Goal: Transaction & Acquisition: Download file/media

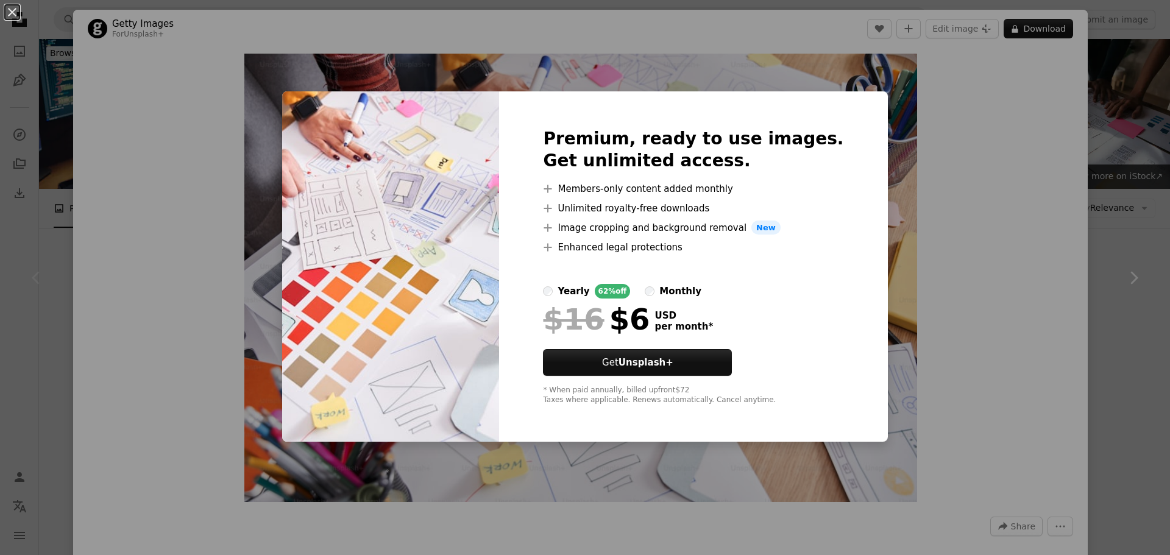
click at [1008, 161] on div "An X shape Premium, ready to use images. Get unlimited access. A plus sign Memb…" at bounding box center [585, 277] width 1170 height 555
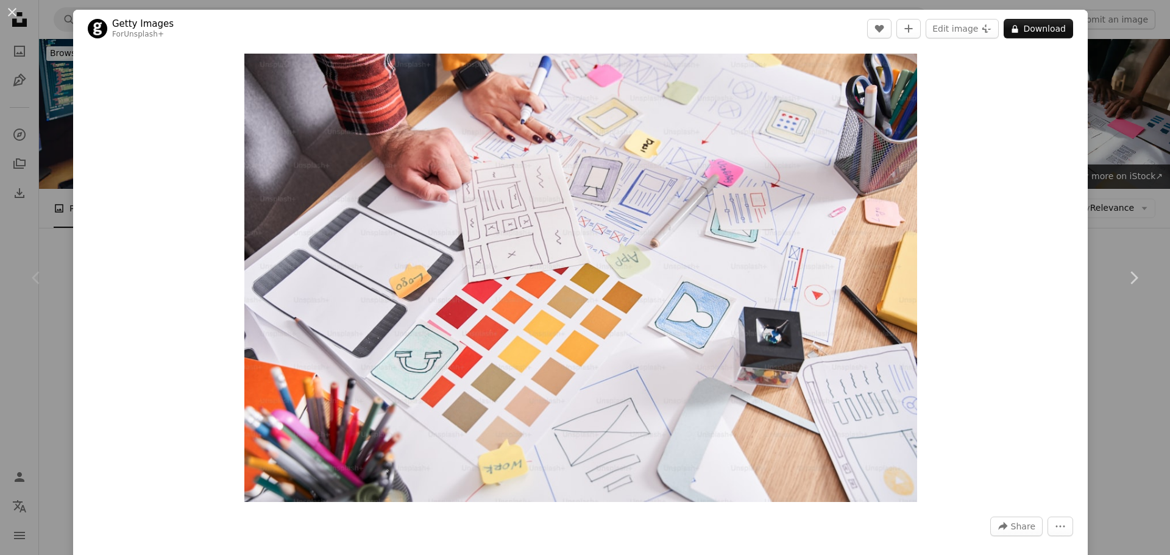
click at [1112, 136] on div "An X shape Chevron left Chevron right Getty Images For Unsplash+ A heart A plus…" at bounding box center [585, 277] width 1170 height 555
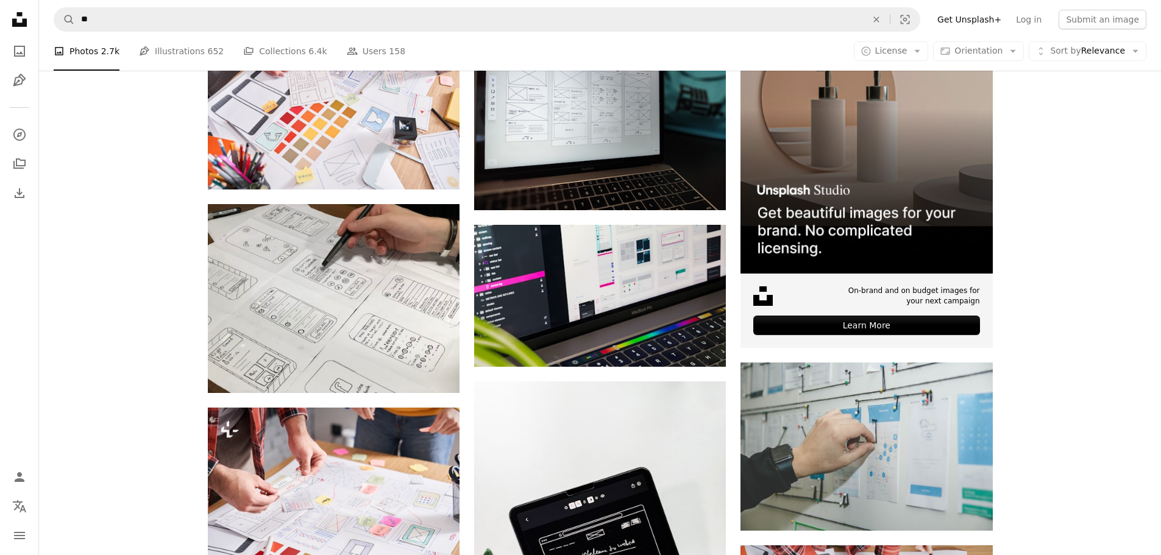
scroll to position [305, 0]
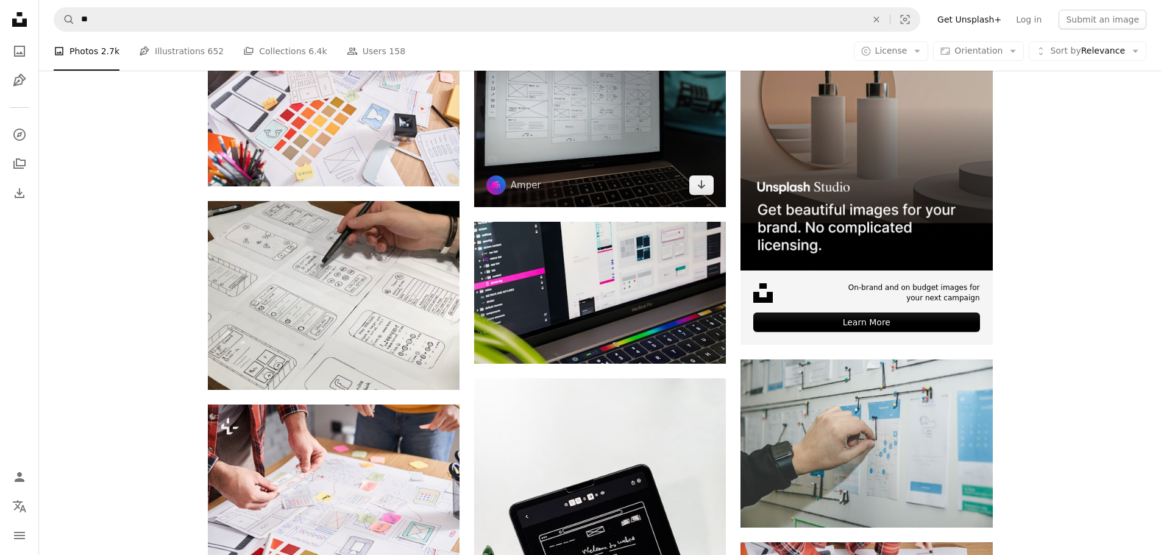
click at [585, 163] on img at bounding box center [600, 112] width 252 height 189
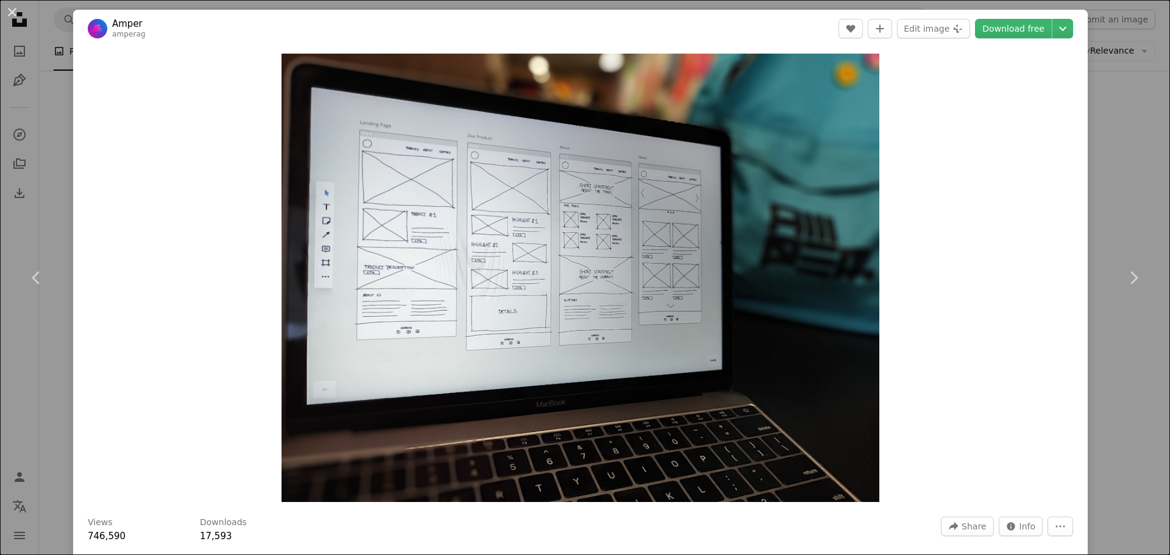
click at [1093, 114] on div "An X shape Chevron left Chevron right Amper amperag A heart A plus sign Edit im…" at bounding box center [585, 277] width 1170 height 555
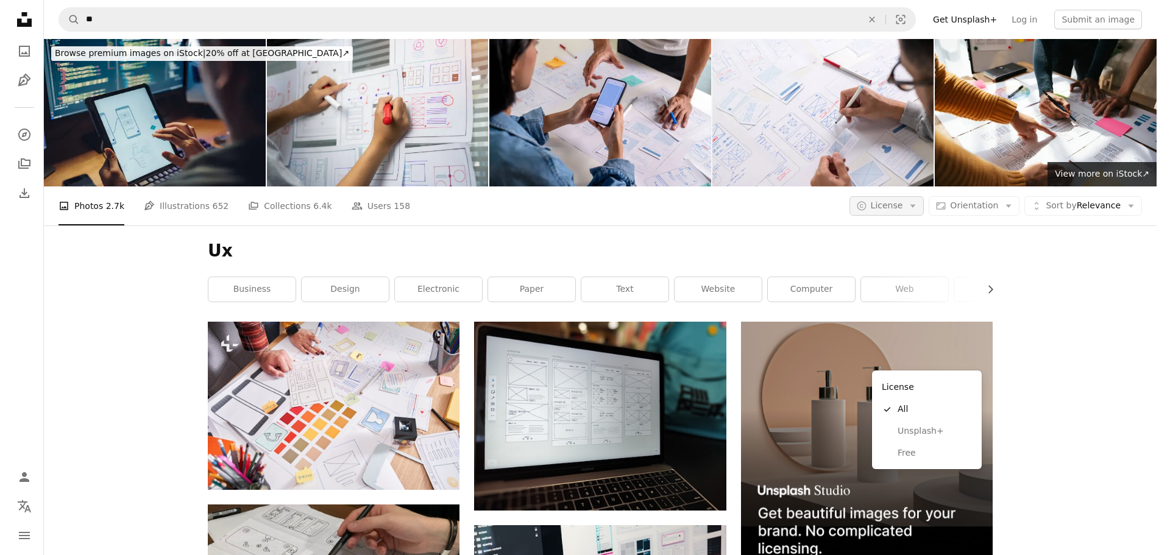
scroll to position [305, 0]
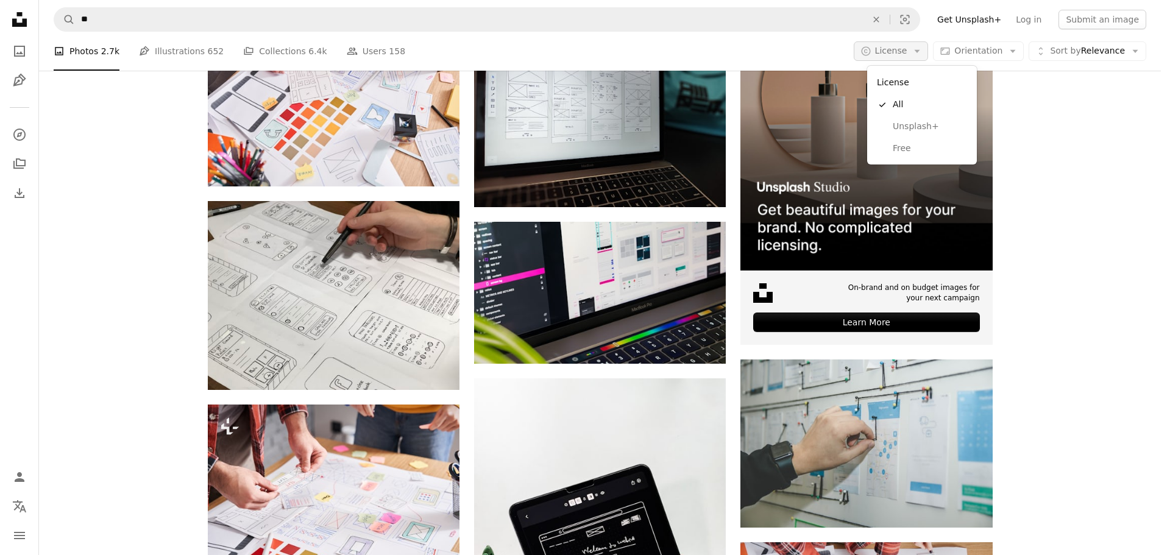
click at [891, 44] on button "A copyright icon © License Arrow down" at bounding box center [891, 51] width 75 height 20
click at [900, 140] on link "Free" at bounding box center [922, 149] width 100 height 22
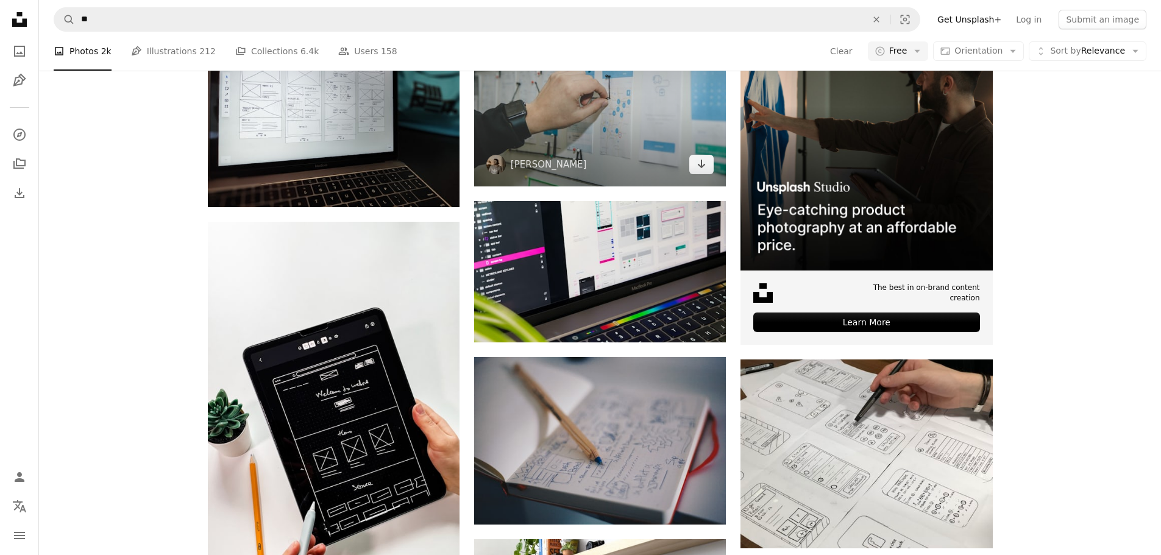
click at [580, 186] on img at bounding box center [600, 102] width 252 height 168
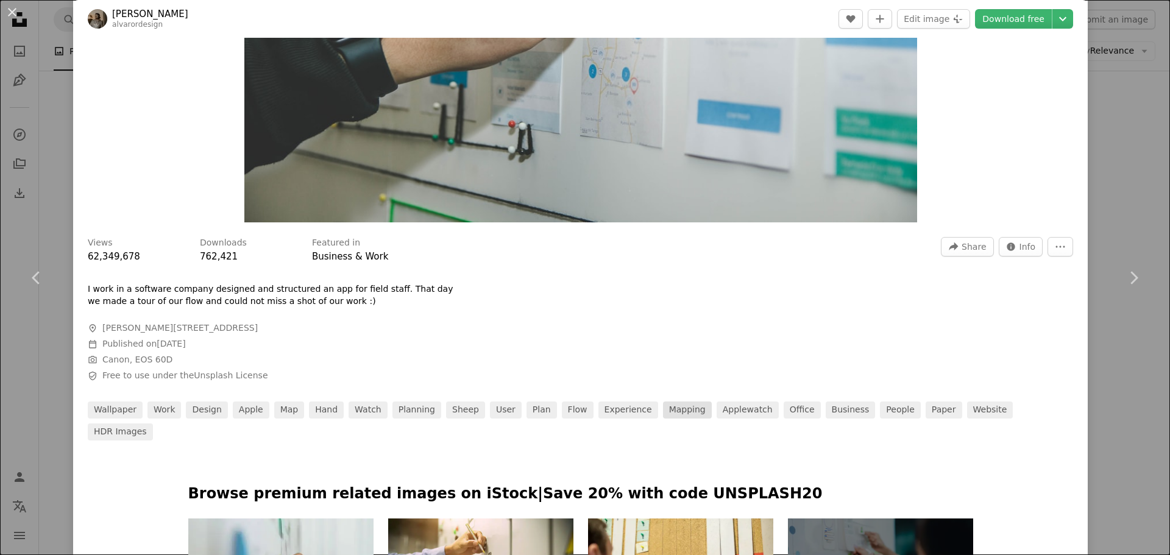
scroll to position [305, 0]
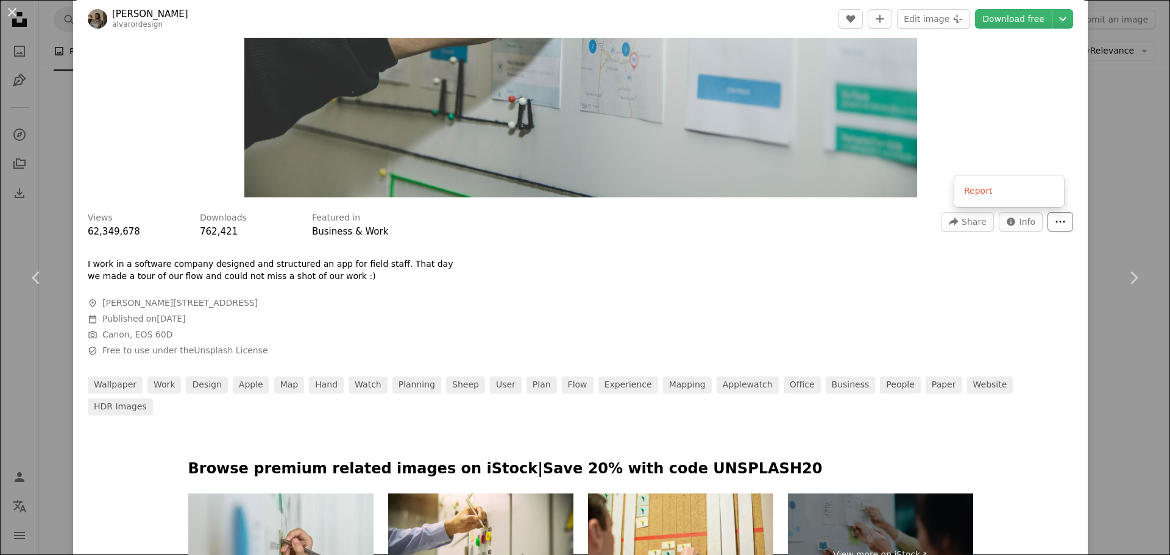
click at [1057, 223] on button "More Actions" at bounding box center [1061, 222] width 26 height 20
click at [1008, 215] on button "Info icon Info" at bounding box center [1021, 222] width 45 height 20
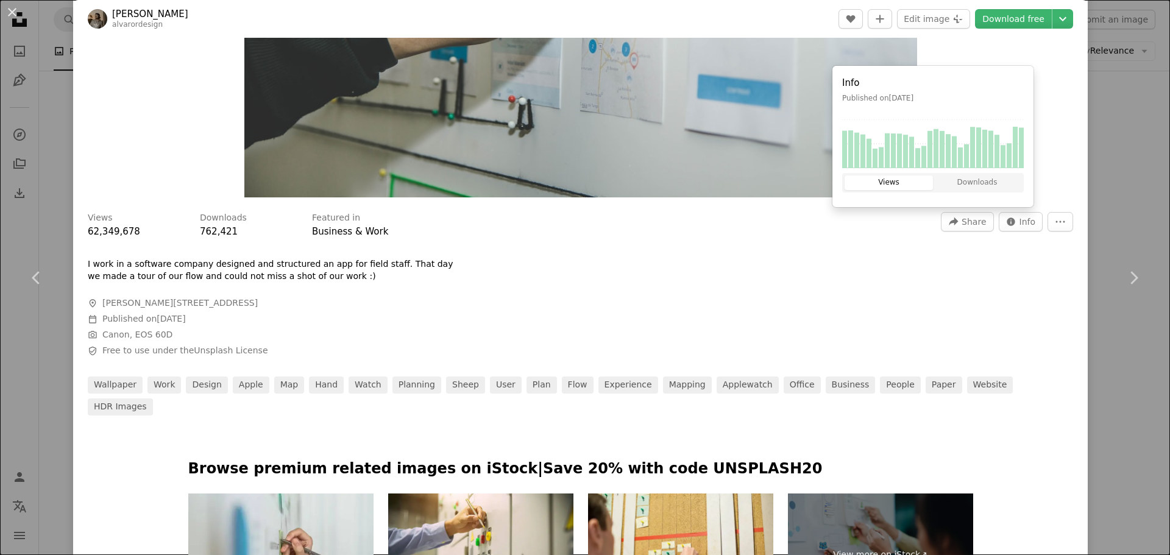
click at [992, 171] on div "Info Published on [DATE] Views Downloads" at bounding box center [933, 136] width 201 height 141
click at [990, 174] on div "Views Downloads" at bounding box center [933, 183] width 182 height 20
click at [989, 176] on button "Downloads" at bounding box center [977, 183] width 88 height 15
click at [906, 177] on button "Views" at bounding box center [889, 183] width 88 height 15
click at [797, 308] on div "Views 62,349,678 Downloads 762,421 Featured in Business & Work A forward-right …" at bounding box center [580, 310] width 1015 height 212
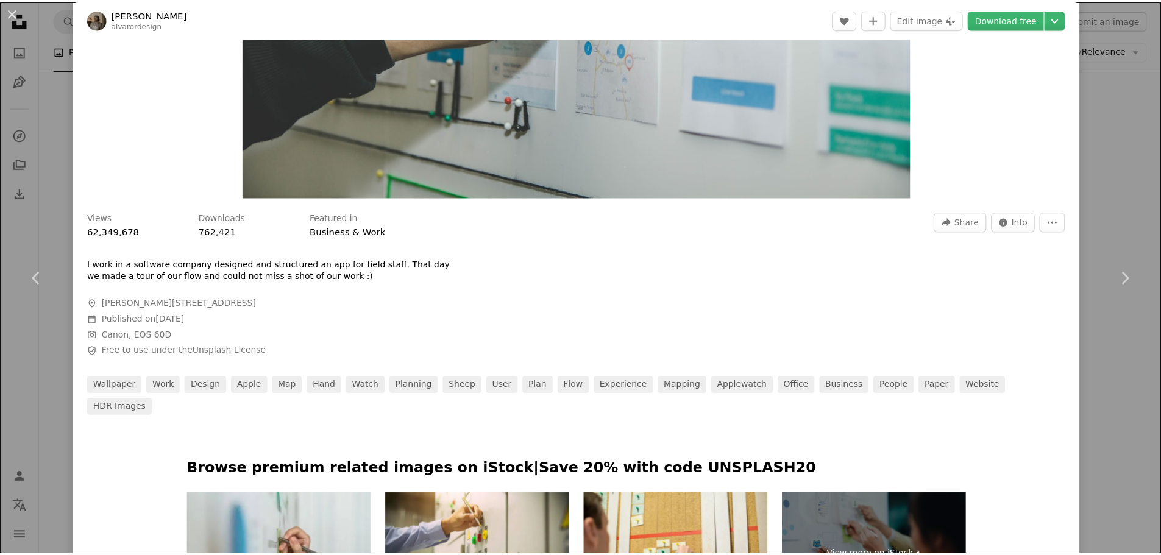
scroll to position [0, 0]
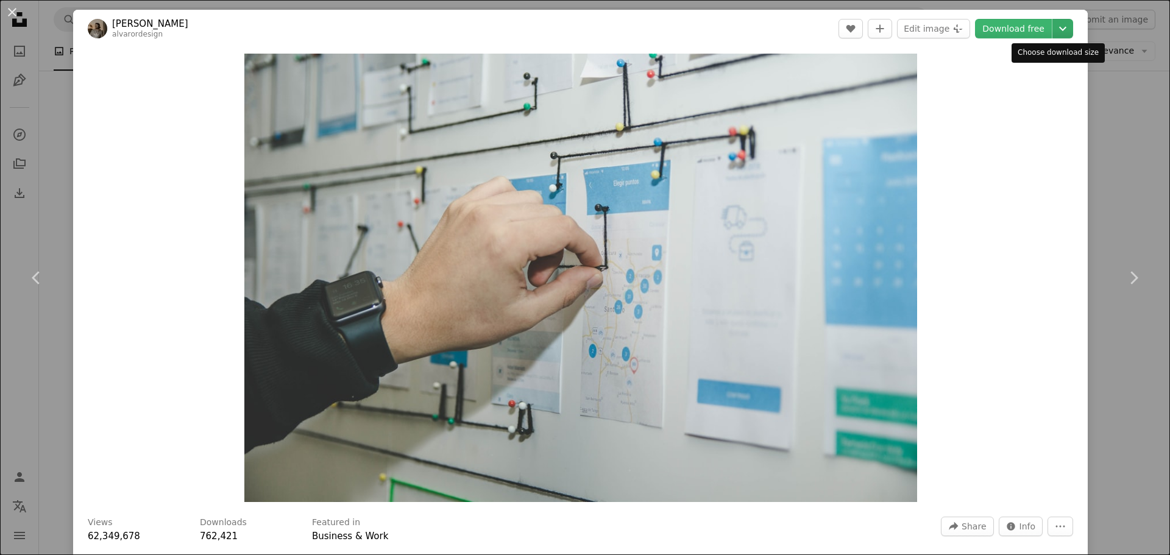
click at [1060, 24] on icon "Chevron down" at bounding box center [1063, 28] width 20 height 15
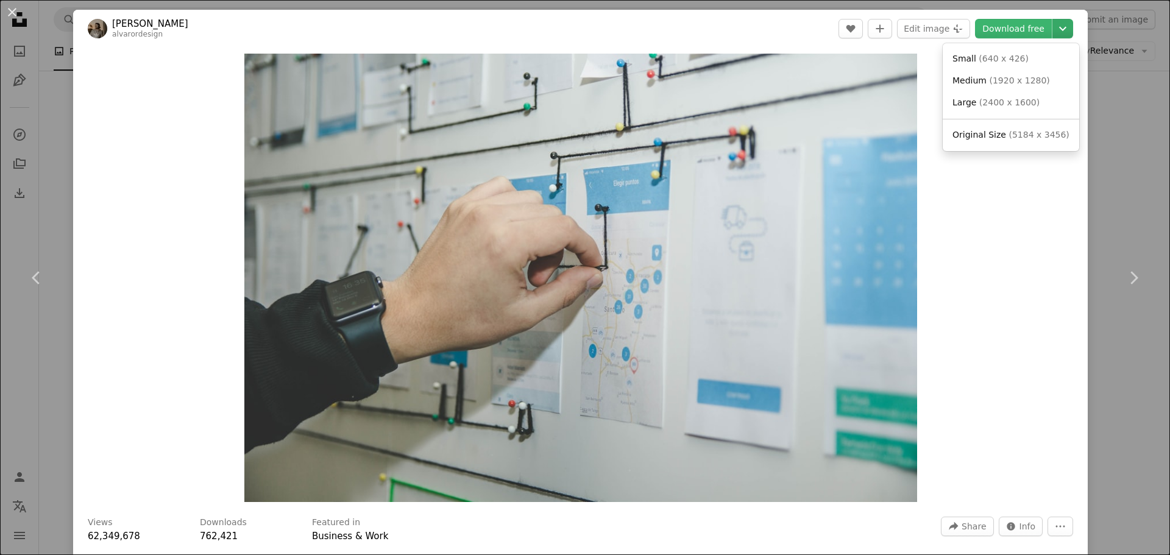
click at [1060, 24] on icon "Chevron down" at bounding box center [1063, 28] width 20 height 15
click at [1052, 132] on div "Zoom in" at bounding box center [580, 278] width 1015 height 461
click at [1082, 158] on div "An X shape Chevron left Chevron right [PERSON_NAME] alvarordesign A heart A plu…" at bounding box center [585, 277] width 1170 height 555
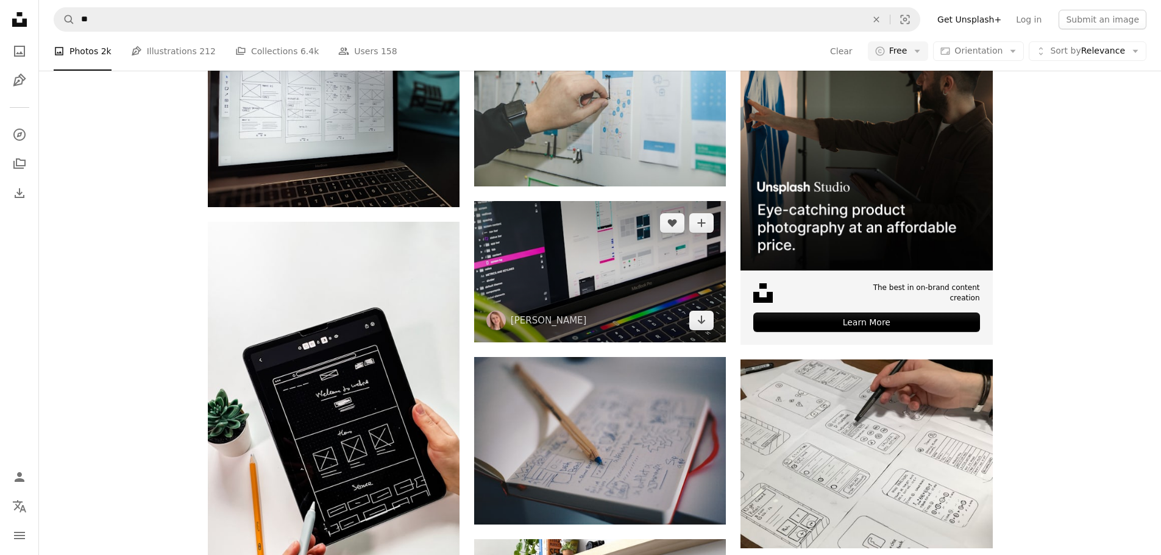
scroll to position [61, 0]
